Goal: Transaction & Acquisition: Book appointment/travel/reservation

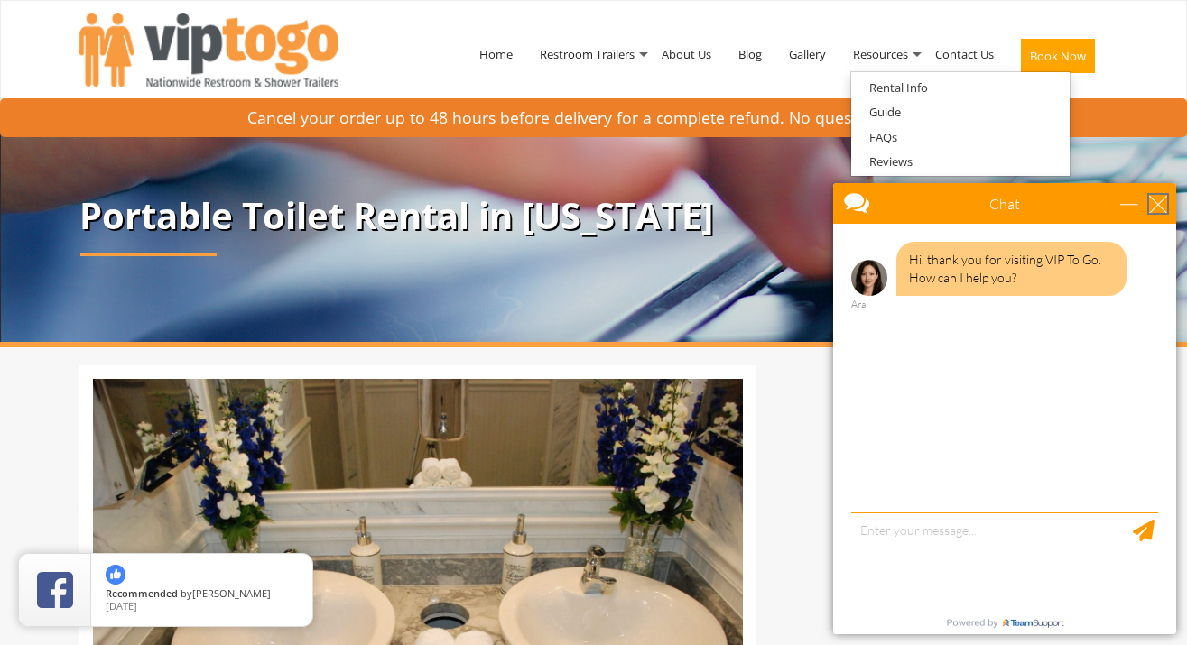
click at [1159, 195] on div "close" at bounding box center [1158, 204] width 18 height 18
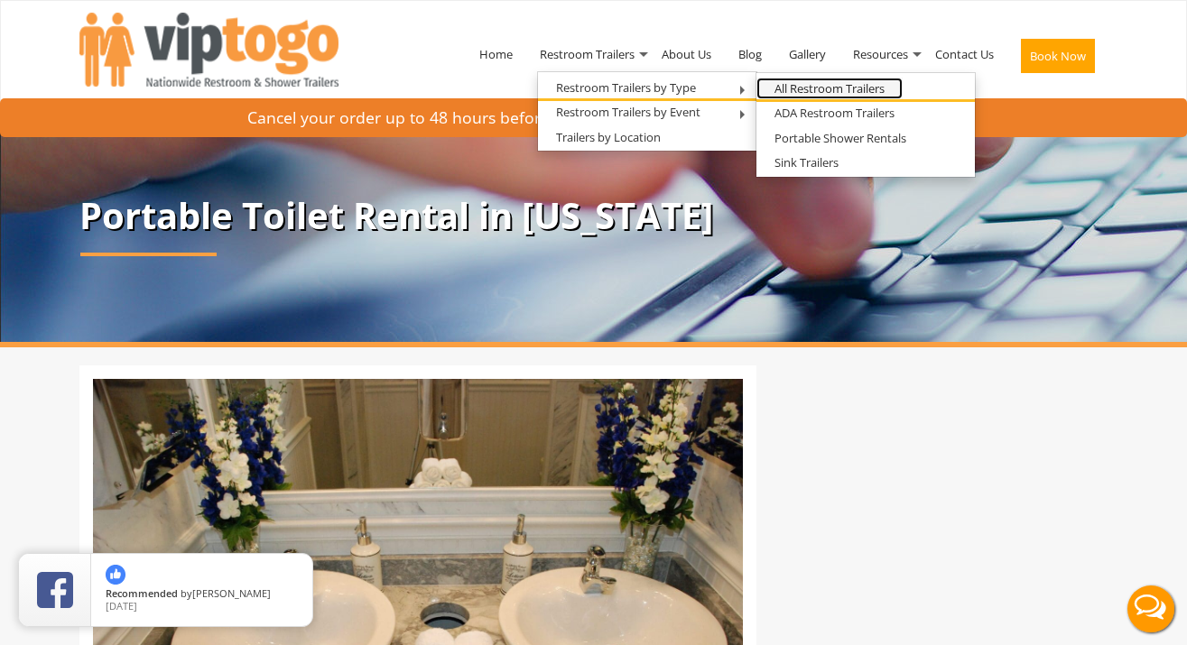
click at [801, 88] on link "All Restroom Trailers" at bounding box center [829, 89] width 146 height 23
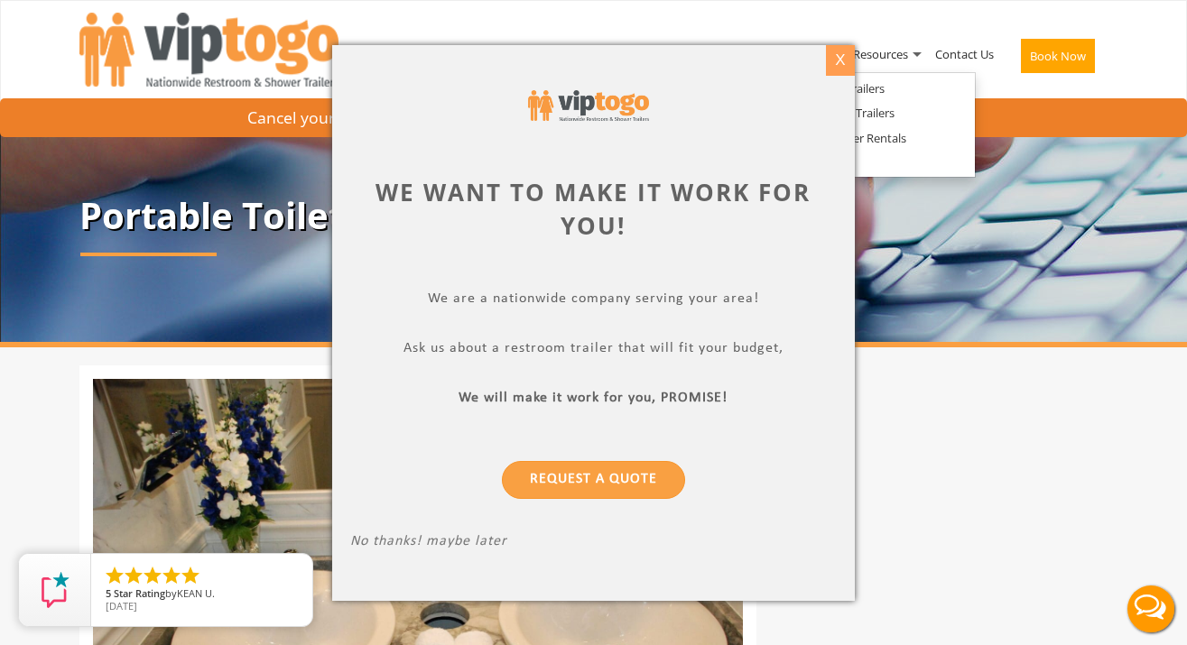
click at [833, 59] on div "X" at bounding box center [840, 60] width 28 height 31
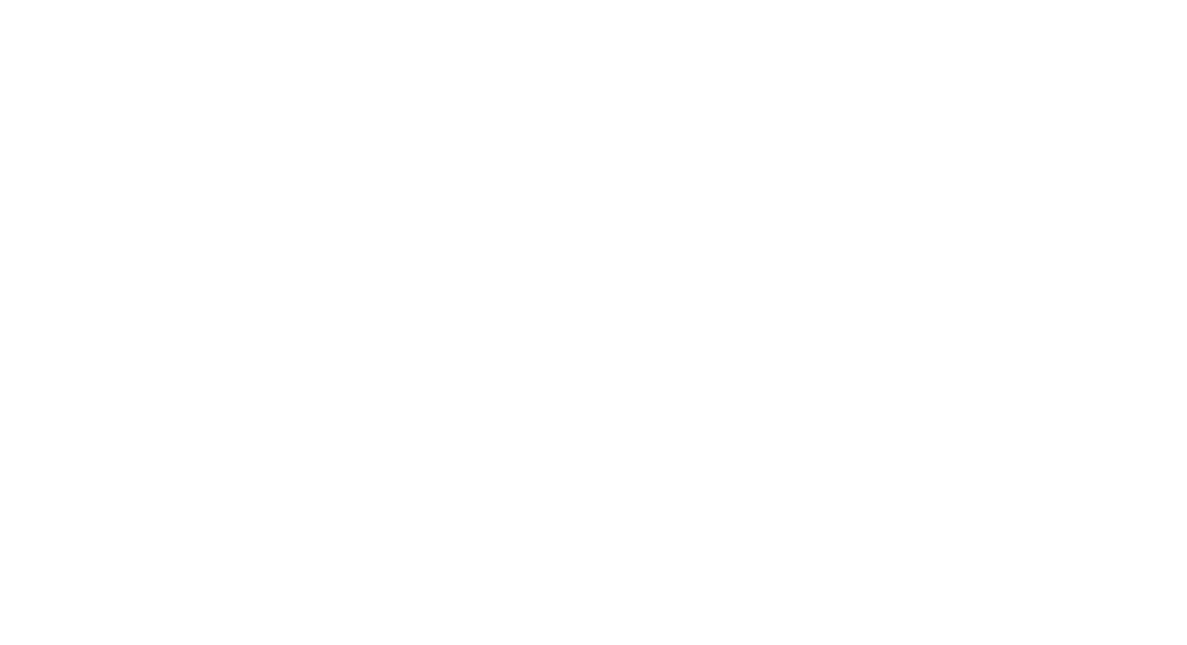
scroll to position [22, 0]
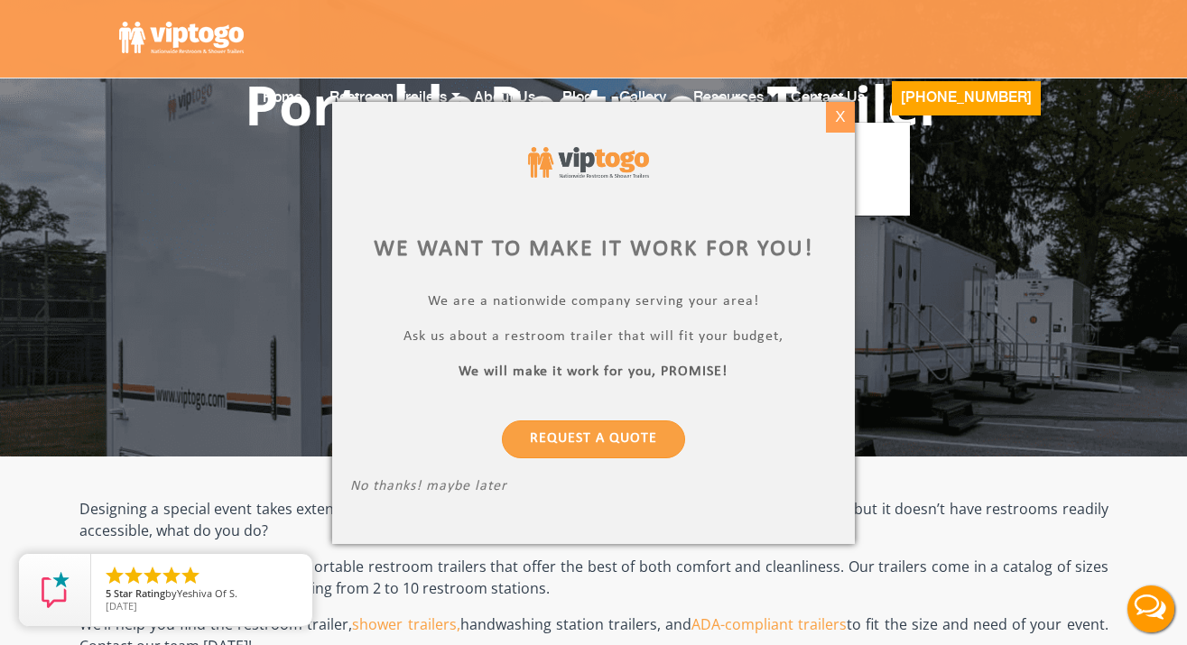
click at [829, 110] on div "X" at bounding box center [840, 117] width 28 height 31
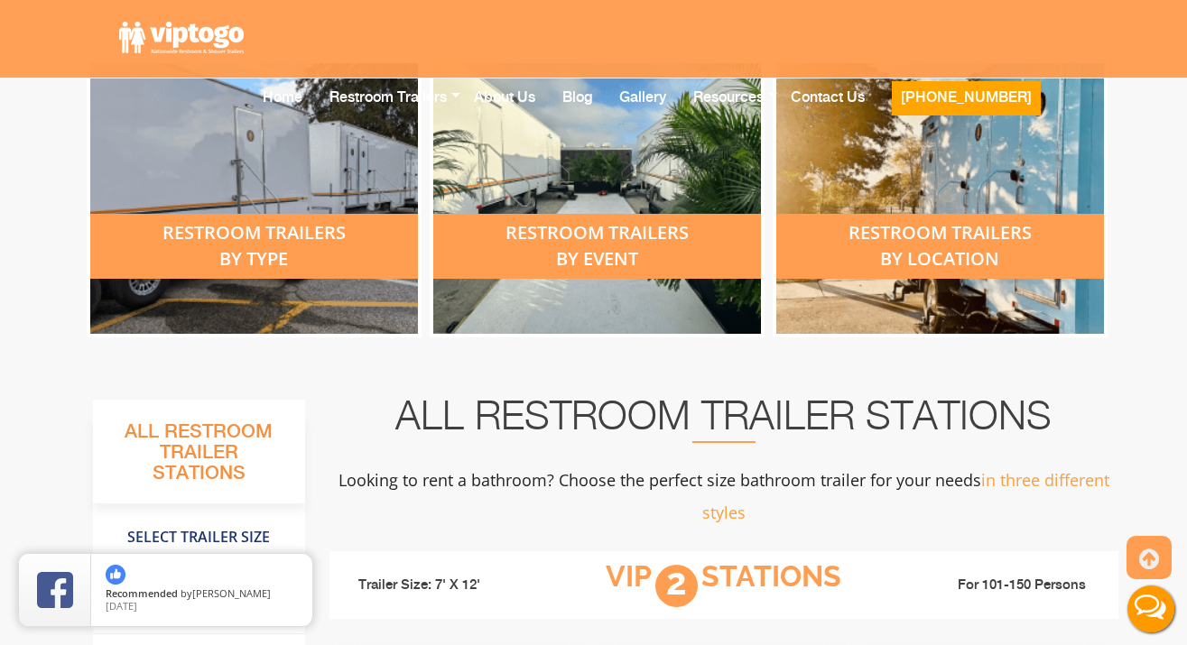
scroll to position [778, 0]
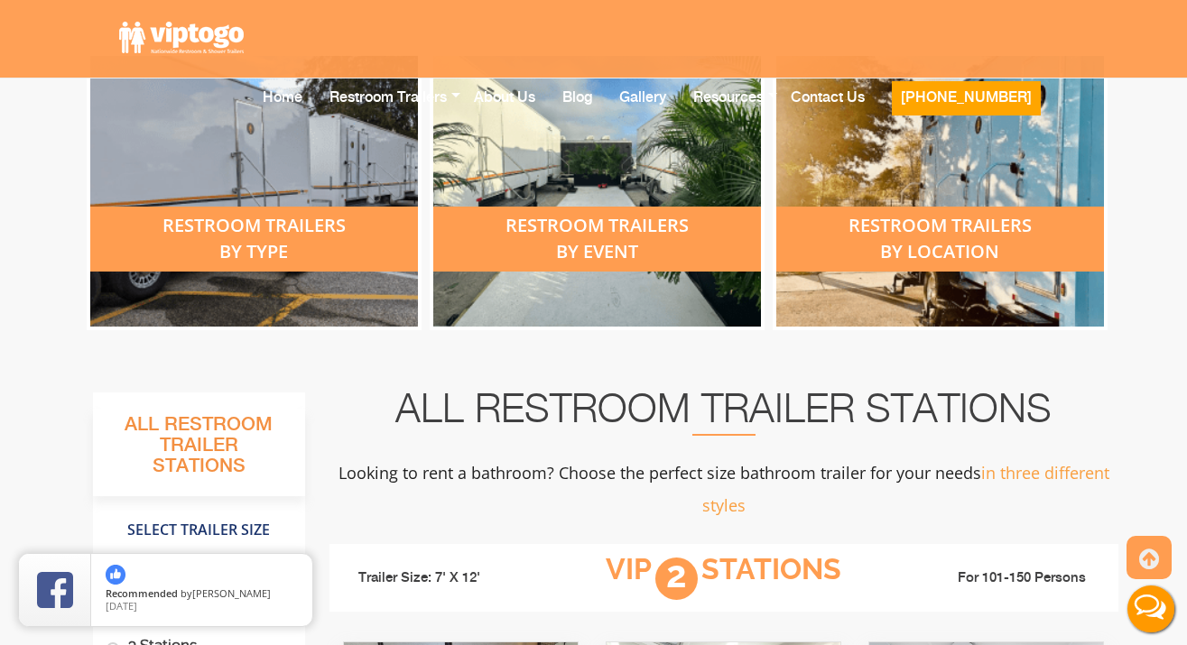
click at [249, 223] on div "restroom trailers by type" at bounding box center [254, 239] width 328 height 65
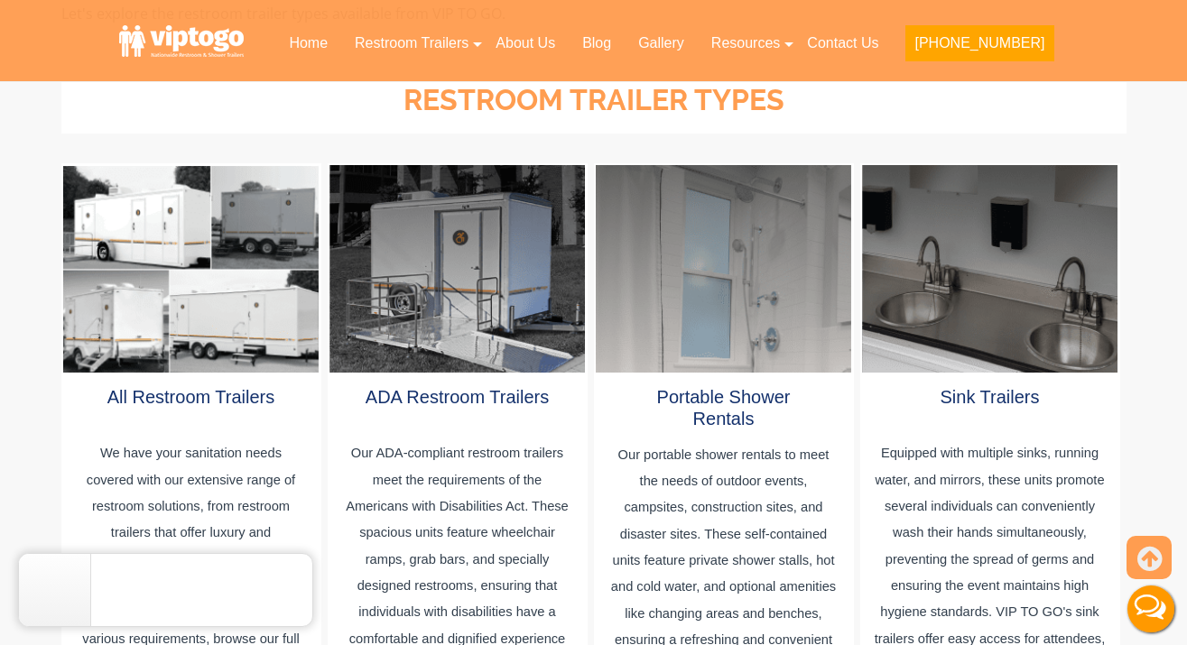
scroll to position [921, 0]
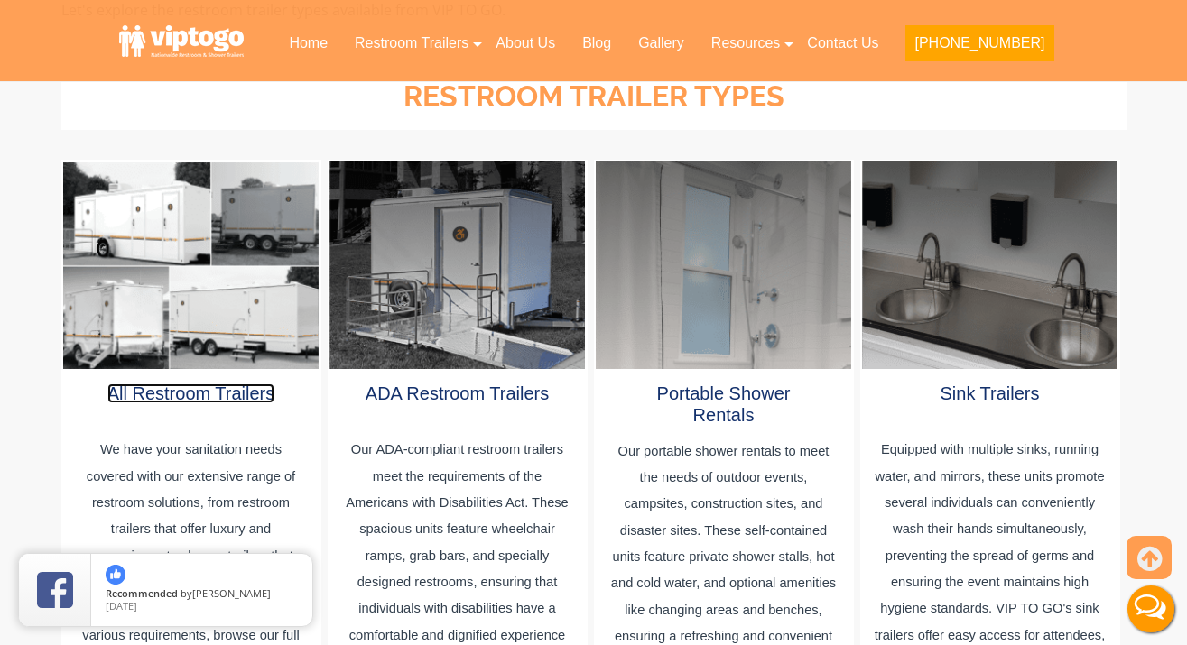
click at [197, 384] on link "All Restroom Trailers" at bounding box center [191, 394] width 168 height 20
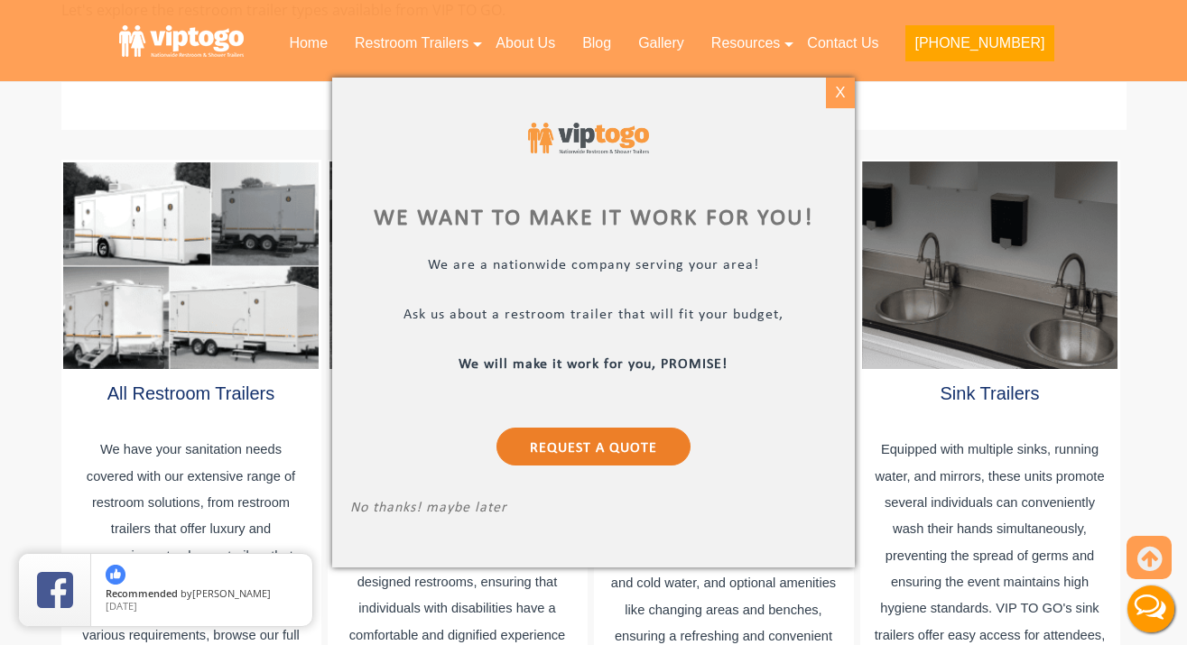
click at [839, 105] on div "X" at bounding box center [840, 93] width 28 height 31
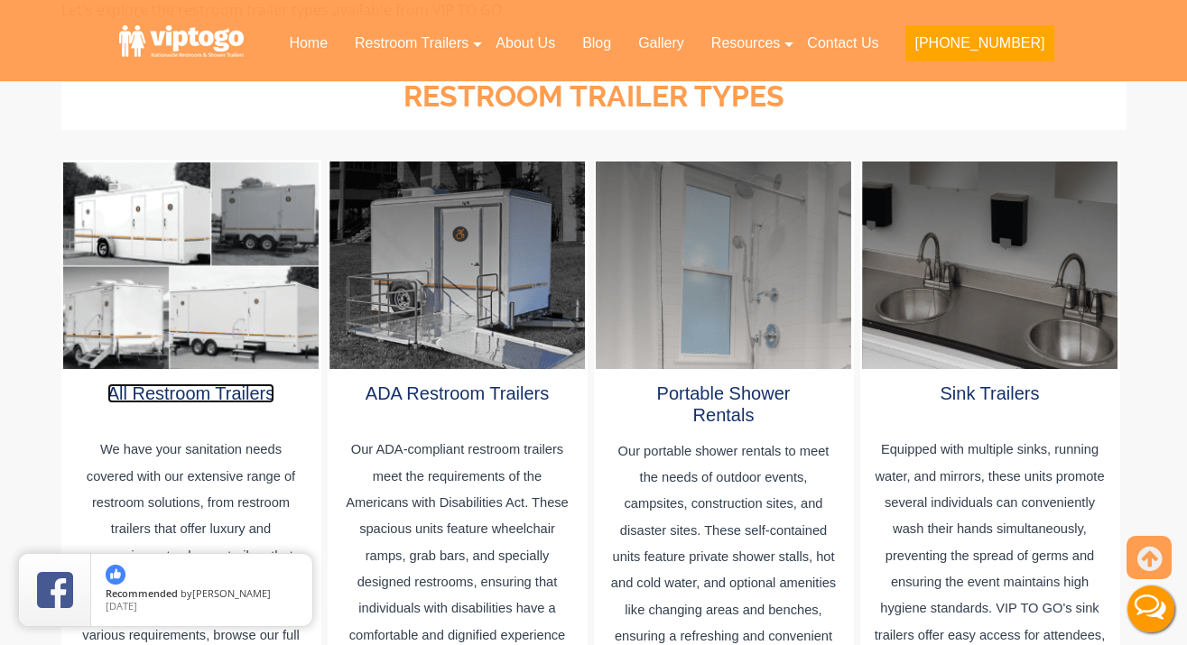
click at [169, 384] on link "All Restroom Trailers" at bounding box center [191, 394] width 168 height 20
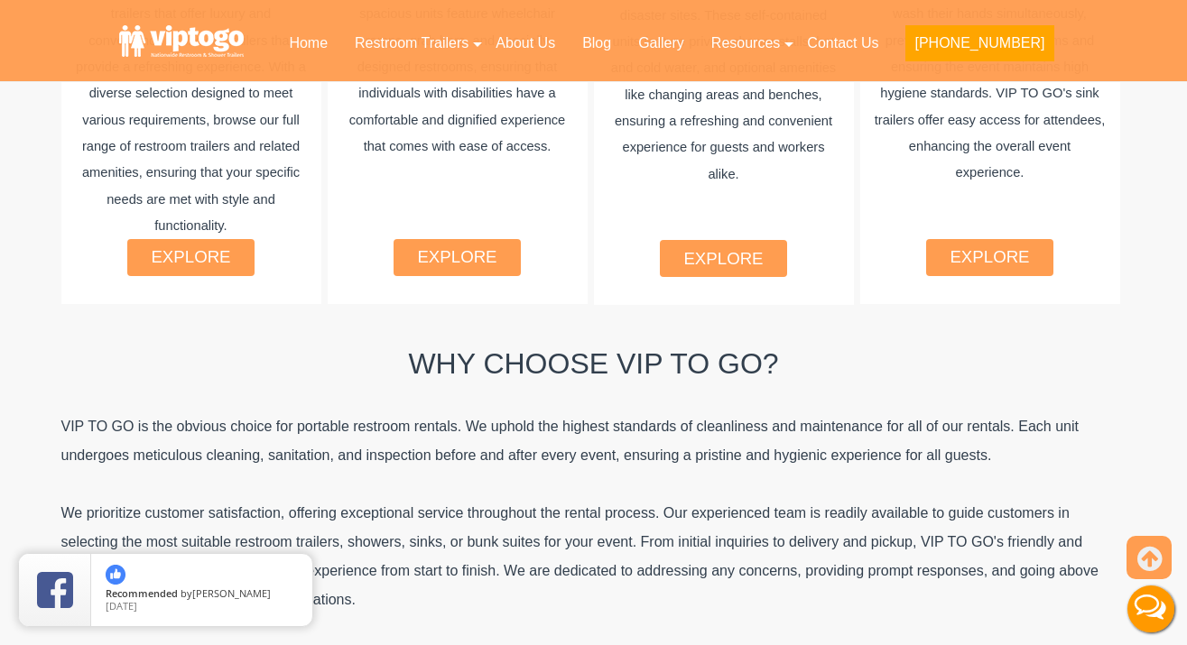
scroll to position [1435, 0]
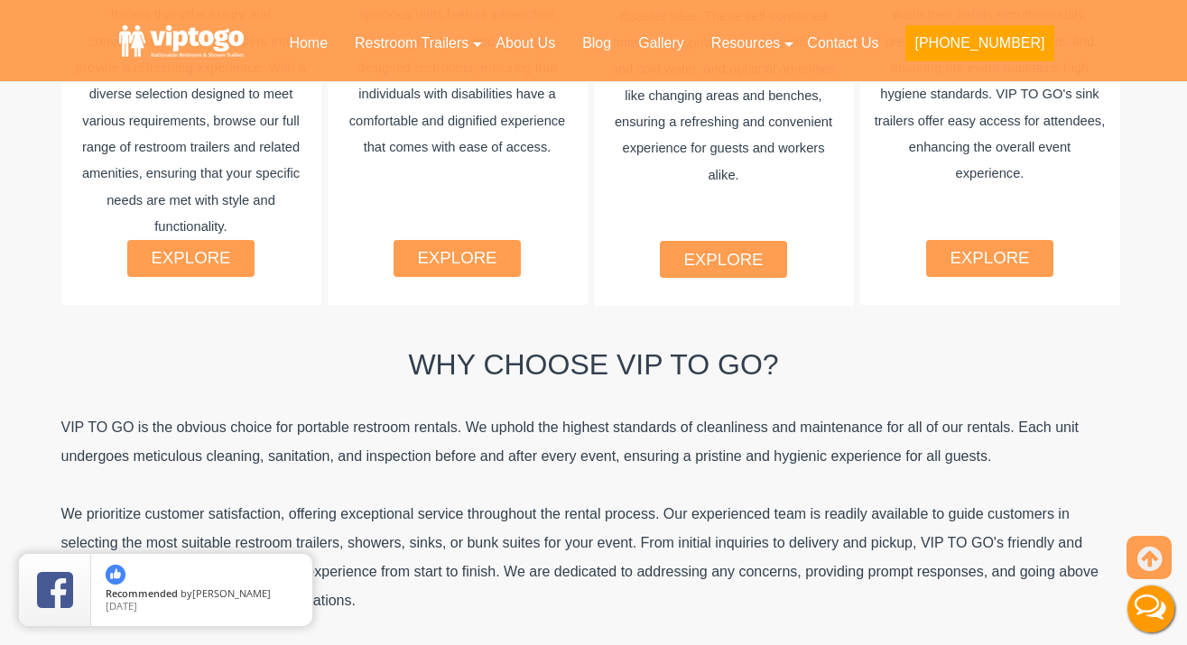
click at [201, 251] on div "explore" at bounding box center [190, 258] width 127 height 37
click at [198, 248] on link "explore" at bounding box center [190, 257] width 79 height 19
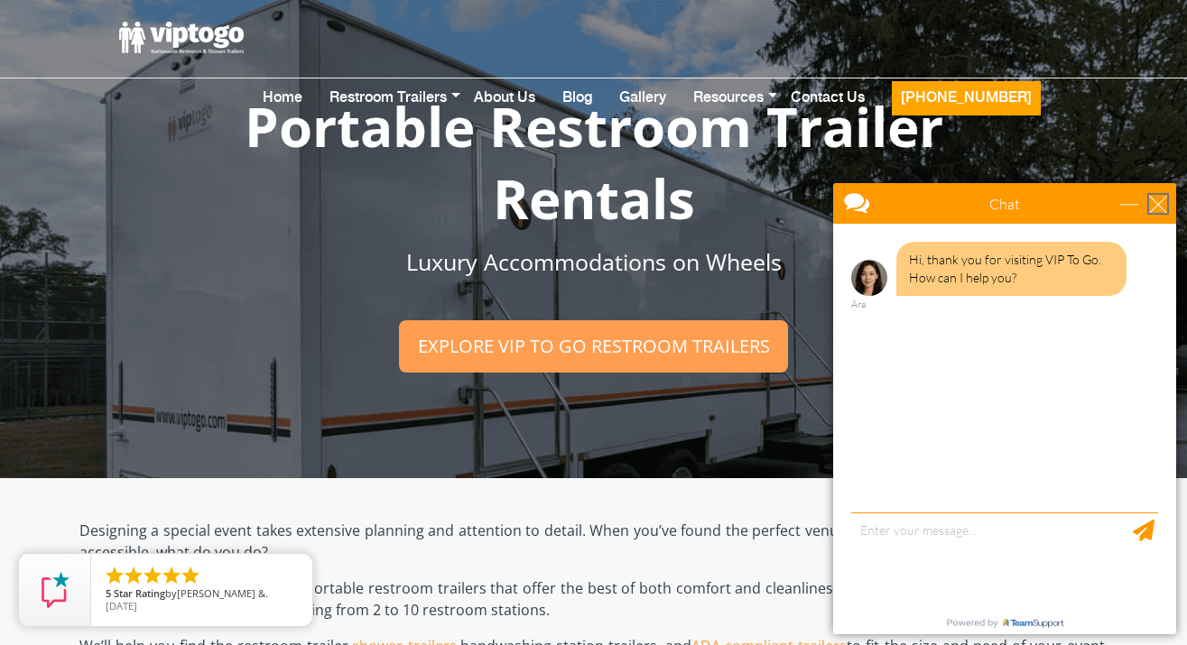
click at [1156, 205] on div "close" at bounding box center [1158, 204] width 18 height 18
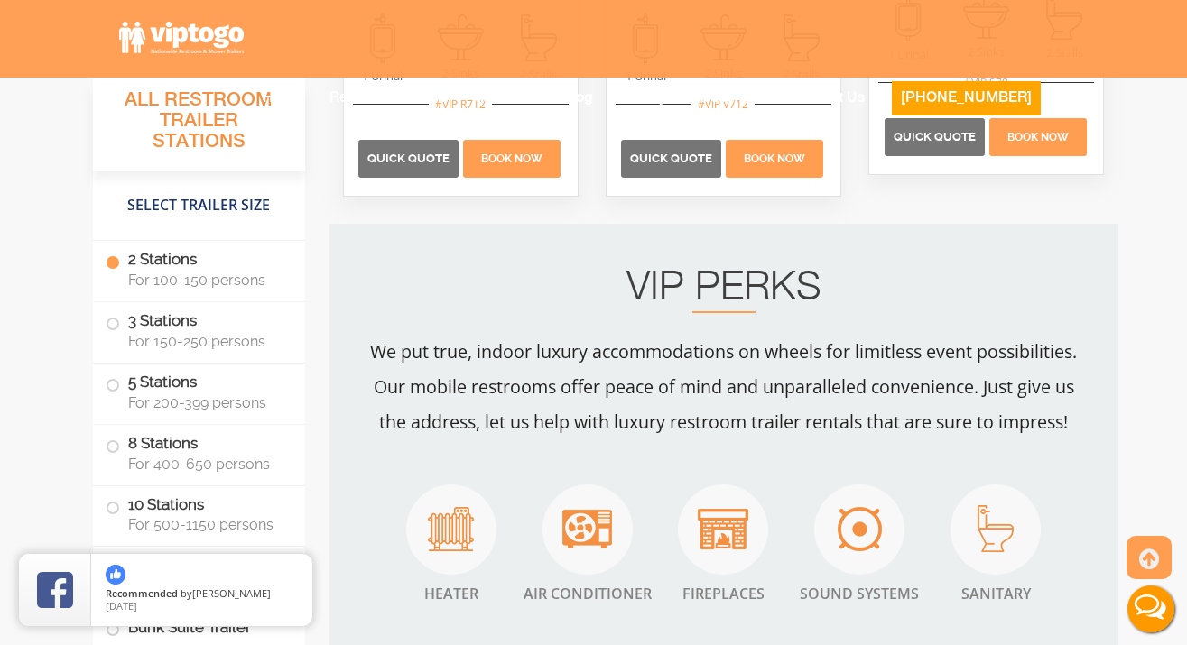
scroll to position [1779, 0]
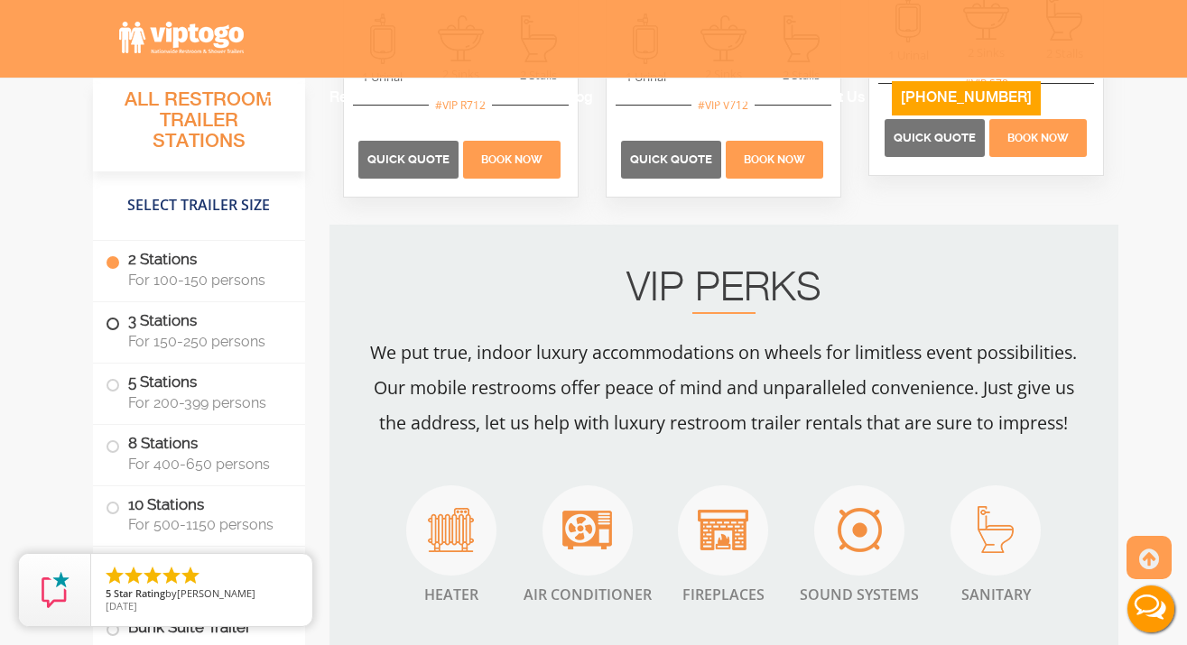
click at [236, 338] on span "For 150-250 persons" at bounding box center [205, 341] width 155 height 17
click at [116, 320] on span at bounding box center [112, 323] width 7 height 7
click at [134, 334] on span "For 150-250 persons" at bounding box center [205, 341] width 155 height 17
click at [139, 329] on label "3 Stations For 150-250 persons" at bounding box center [199, 330] width 187 height 56
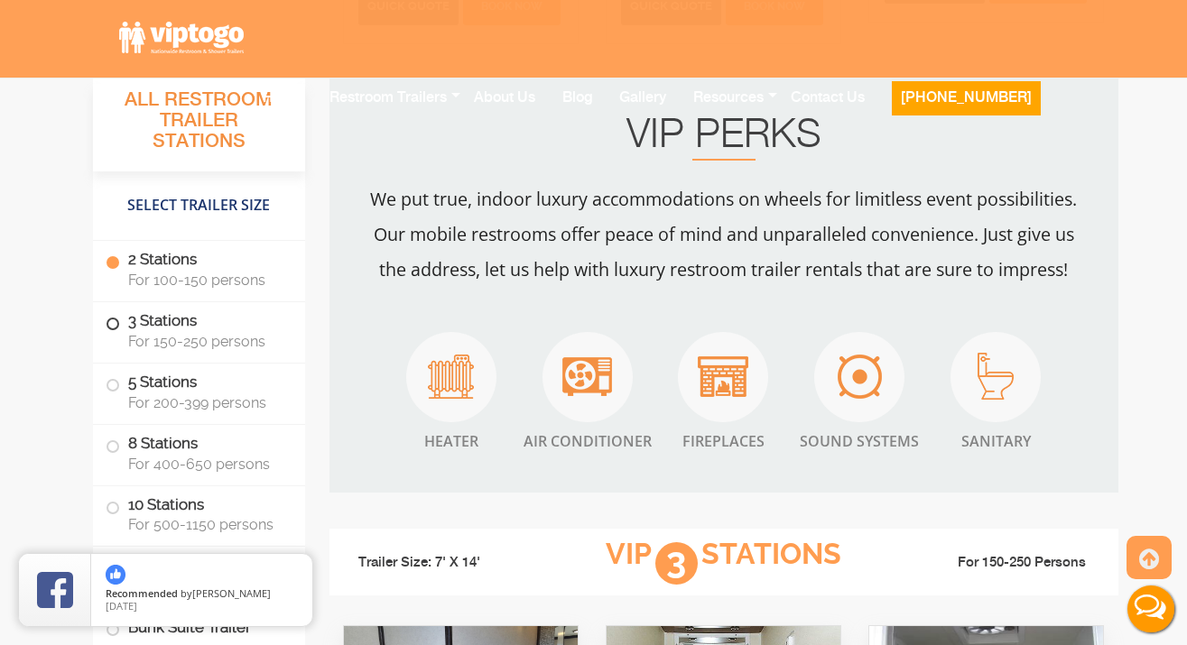
scroll to position [1934, 0]
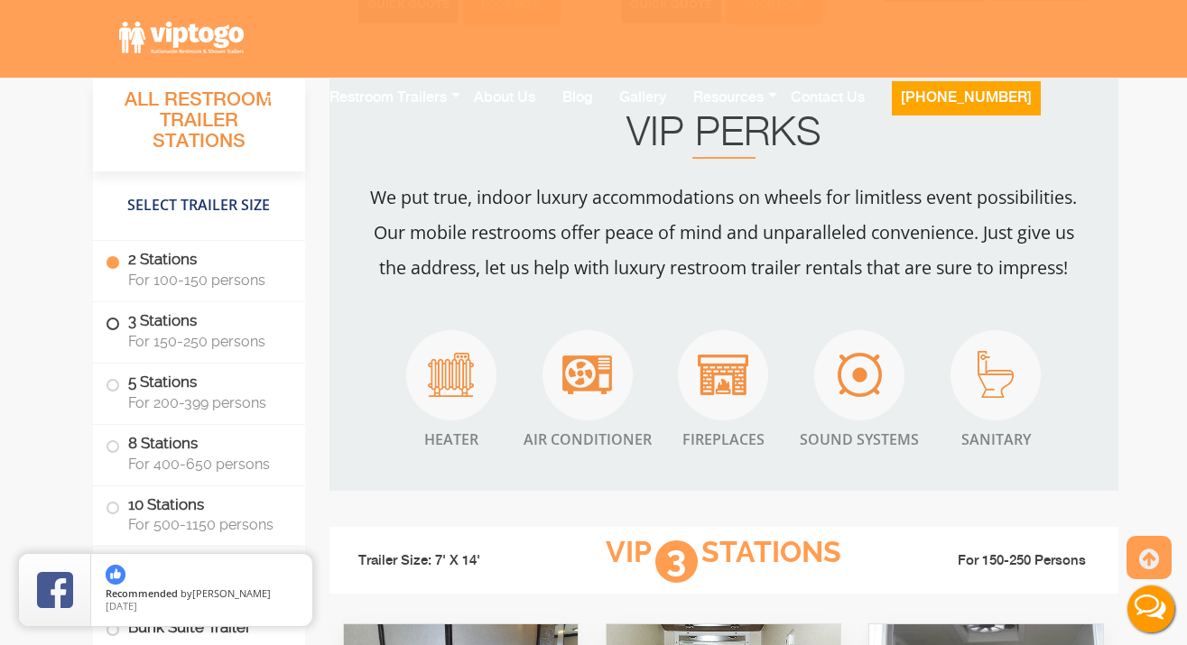
click at [134, 329] on label "3 Stations For 150-250 persons" at bounding box center [199, 330] width 187 height 56
click at [115, 327] on span at bounding box center [112, 323] width 7 height 7
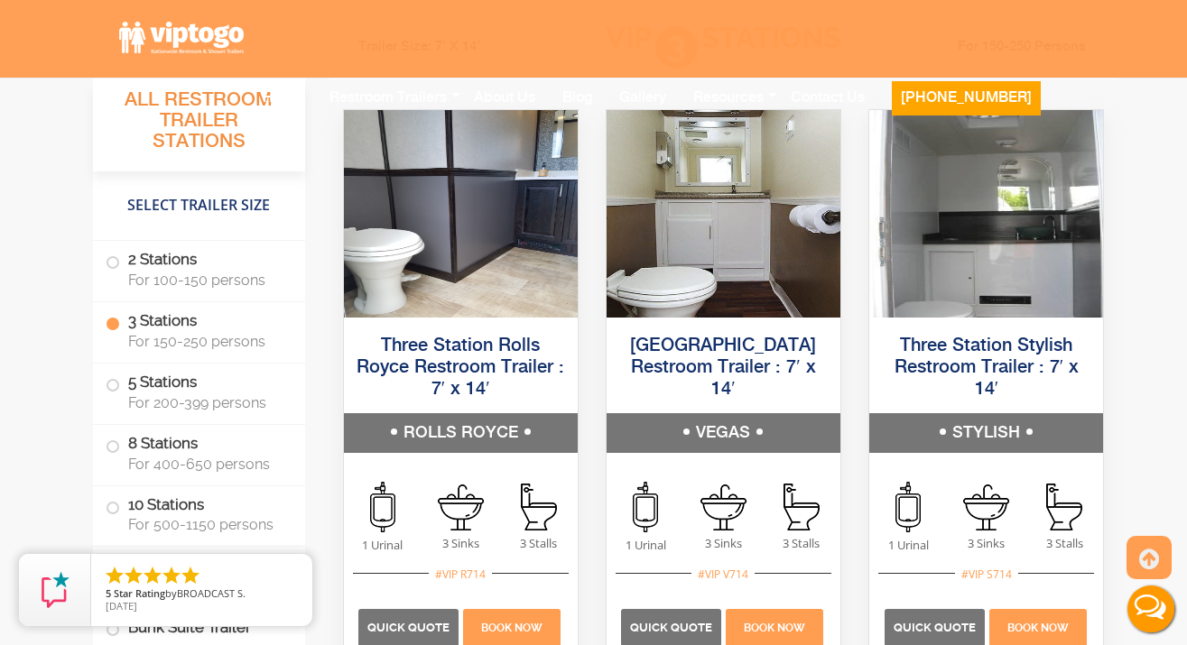
scroll to position [2510, 0]
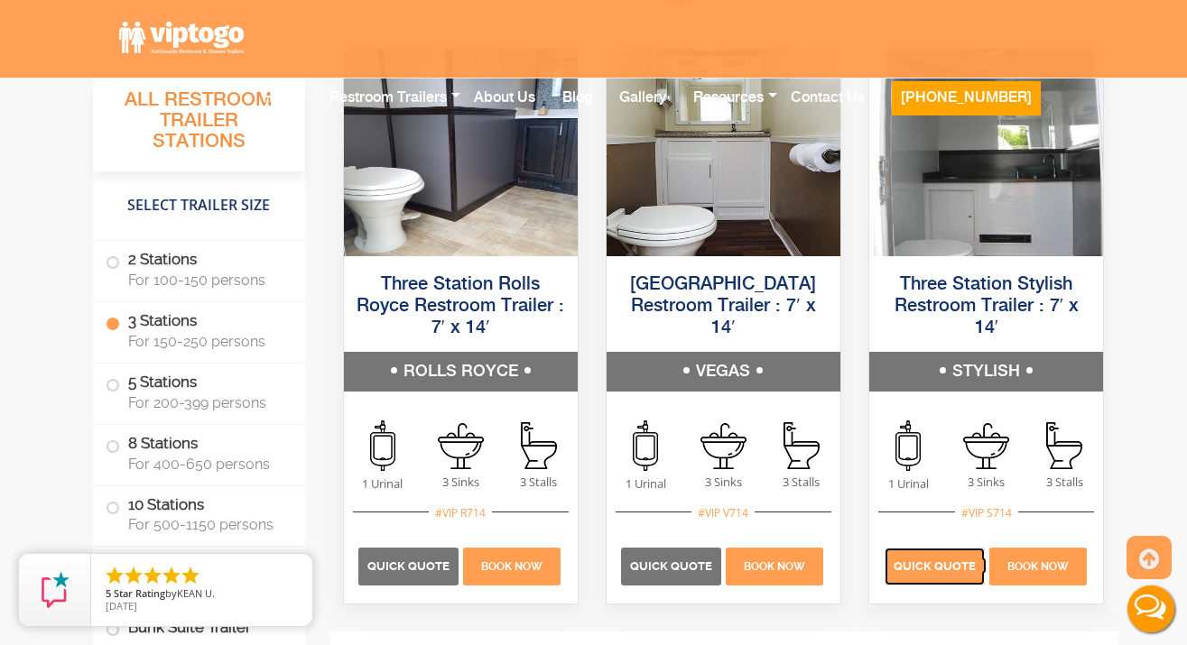
click at [961, 572] on span "Quick Quote" at bounding box center [935, 567] width 82 height 14
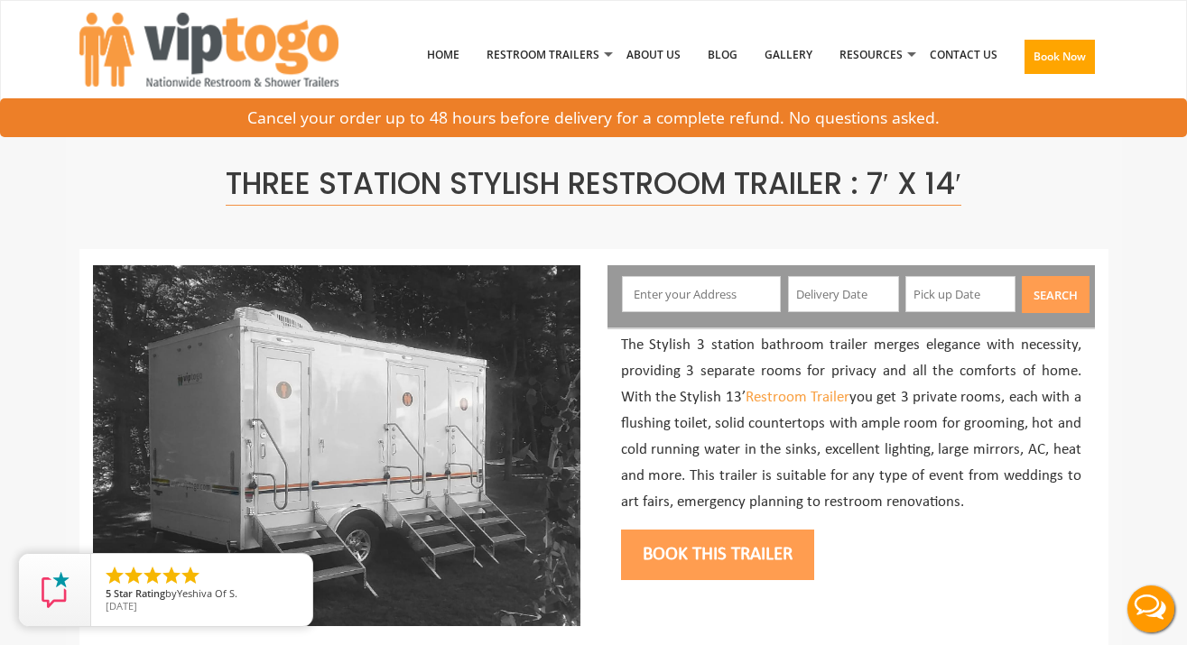
click at [728, 291] on input "text" at bounding box center [701, 294] width 159 height 36
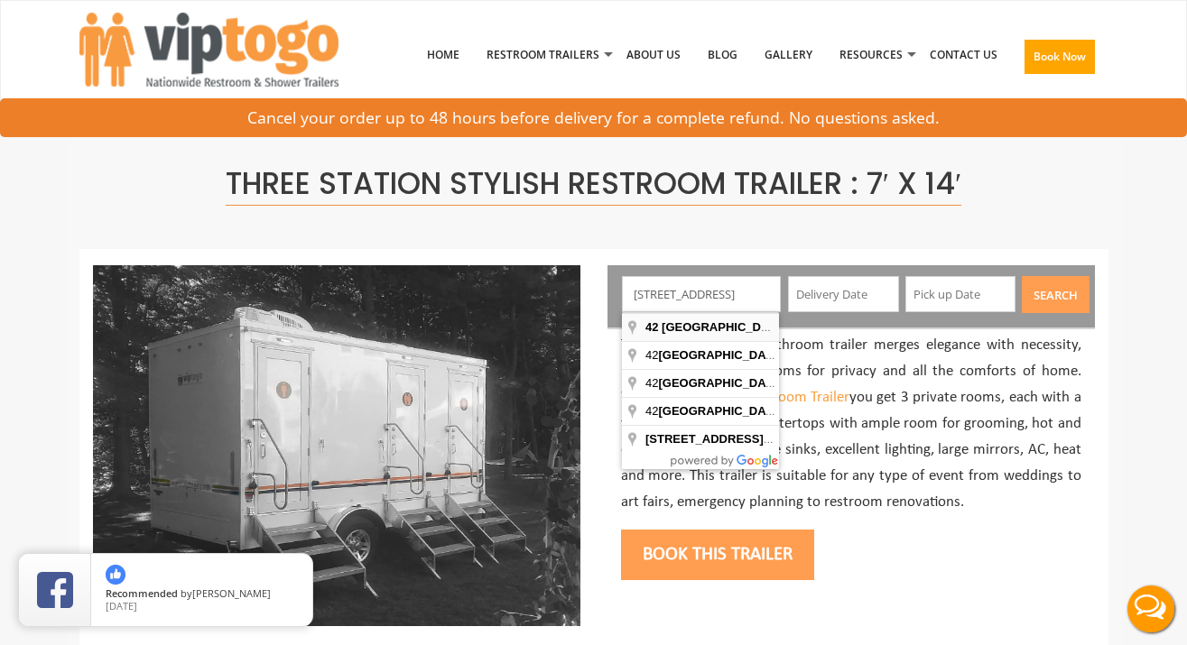
type input "[STREET_ADDRESS]"
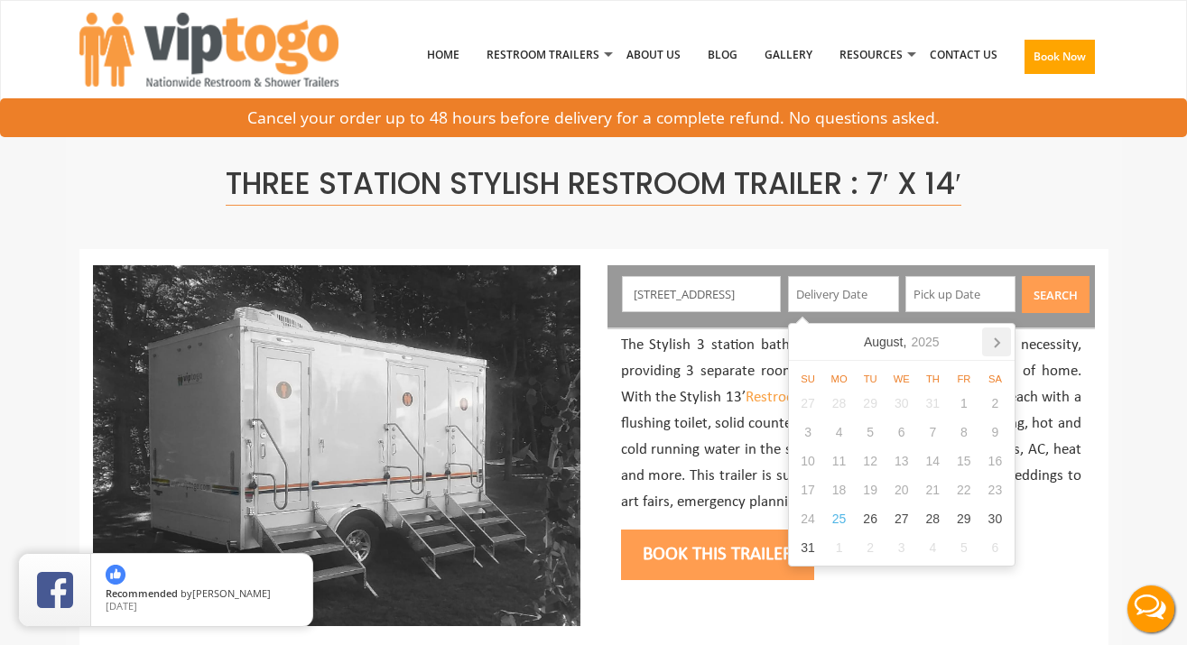
click at [998, 338] on icon at bounding box center [996, 342] width 29 height 29
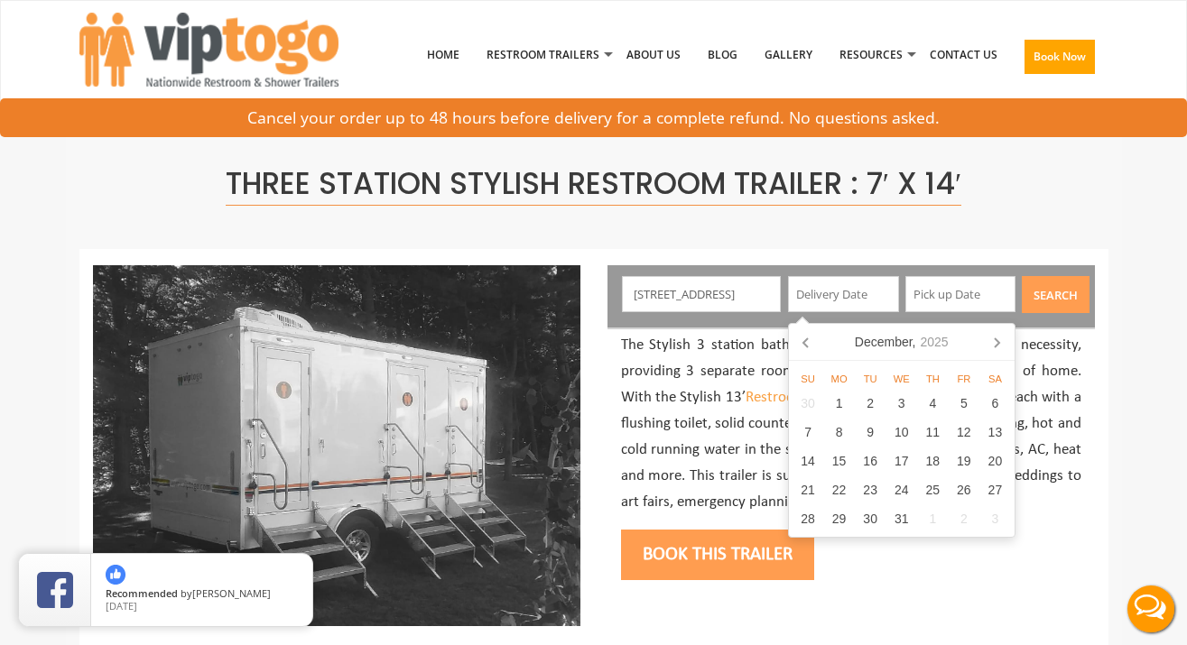
click at [998, 338] on icon at bounding box center [996, 342] width 29 height 29
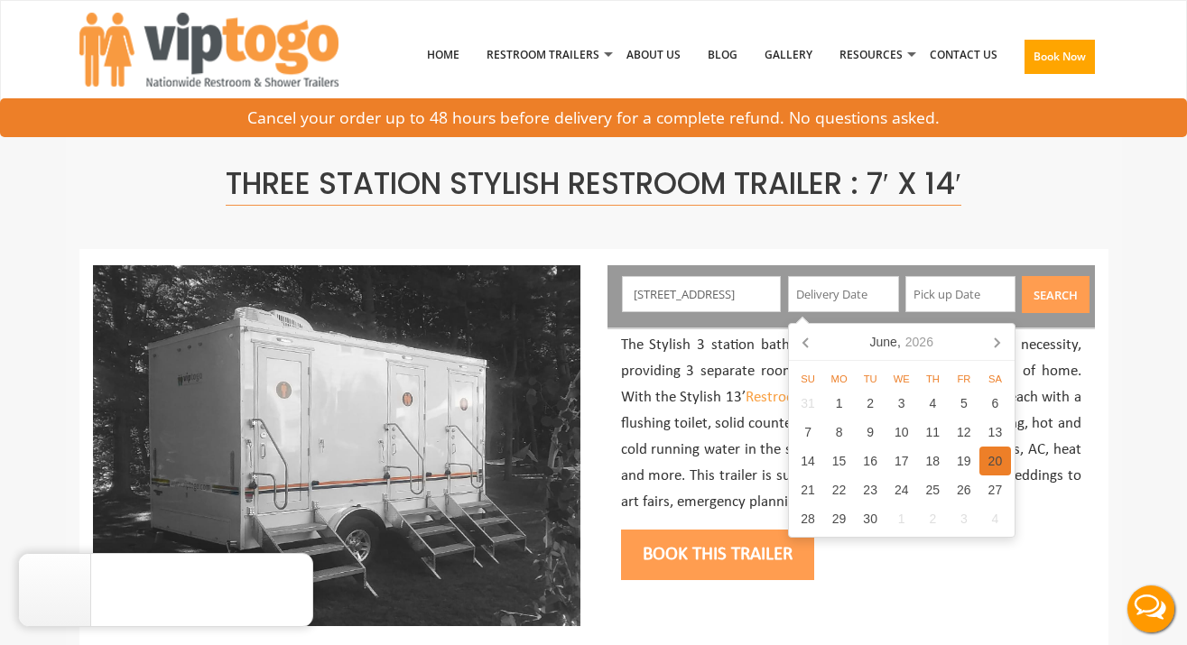
click at [996, 449] on div "20" at bounding box center [995, 461] width 32 height 29
type input "[DATE]"
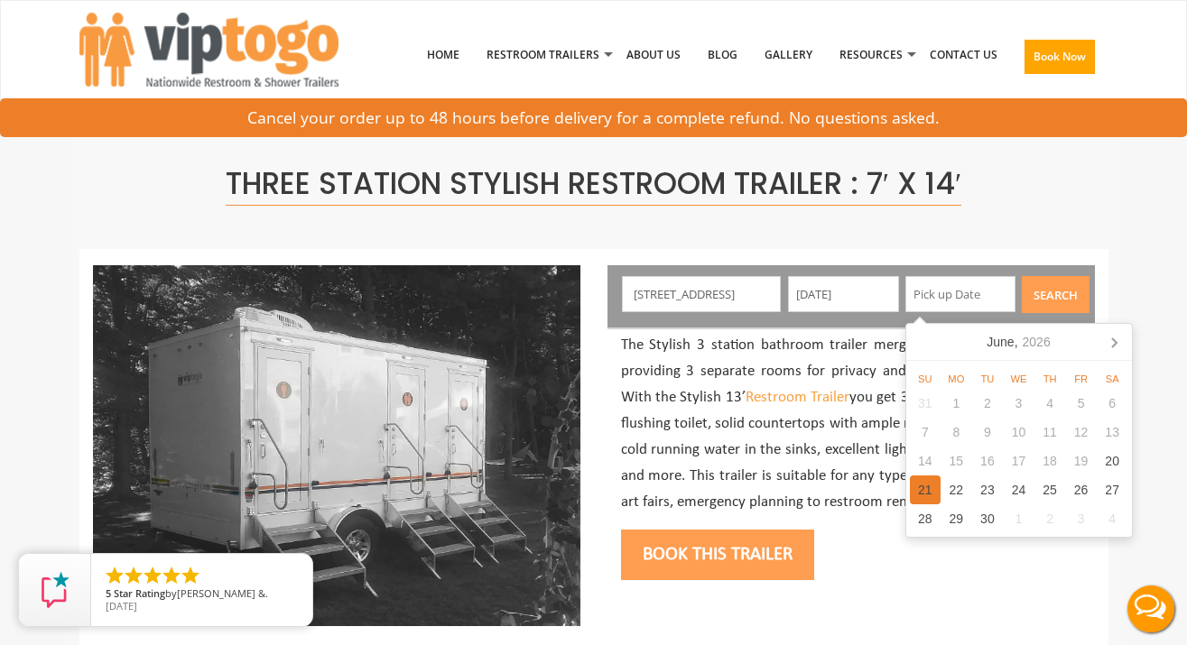
click at [922, 485] on div "21" at bounding box center [926, 490] width 32 height 29
type input "[DATE]"
click at [1034, 293] on button "Search" at bounding box center [1056, 294] width 68 height 37
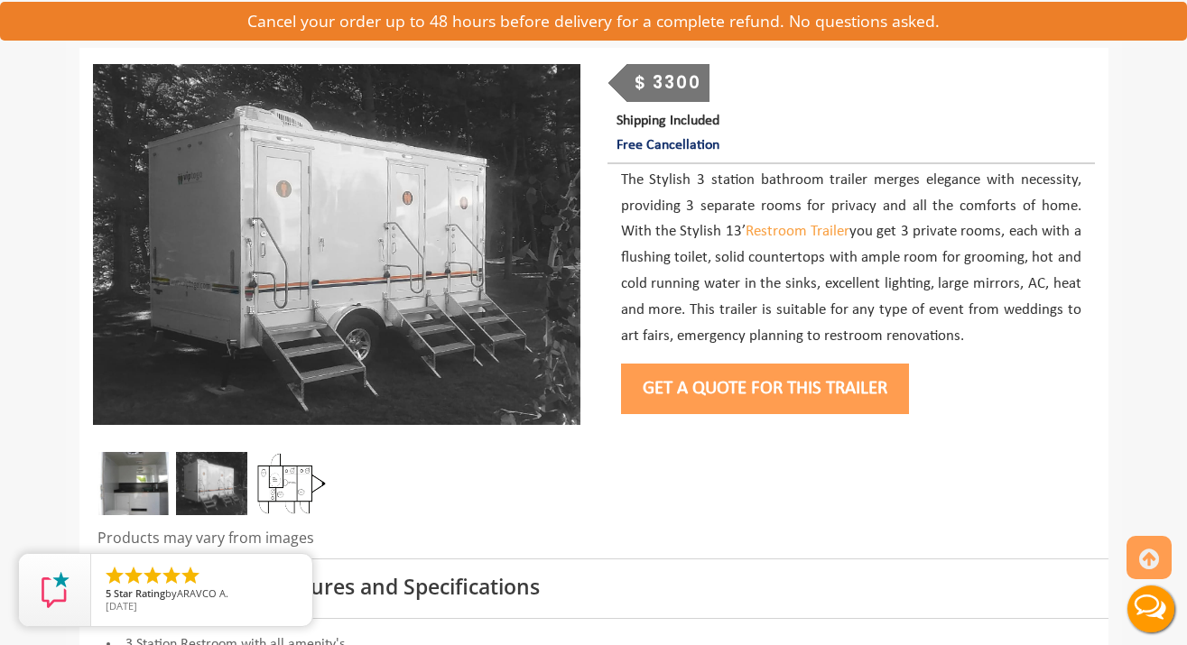
scroll to position [199, 0]
